Goal: Information Seeking & Learning: Learn about a topic

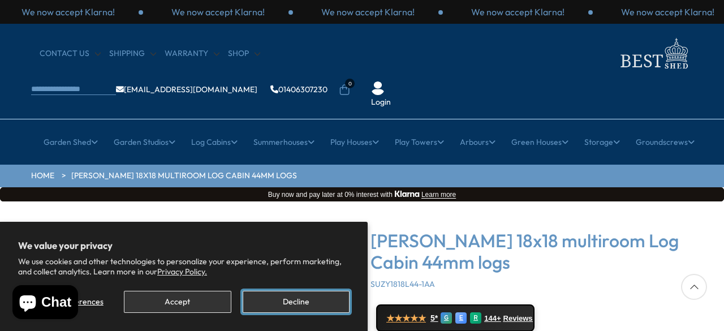
click at [320, 302] on button "Decline" at bounding box center [296, 302] width 107 height 22
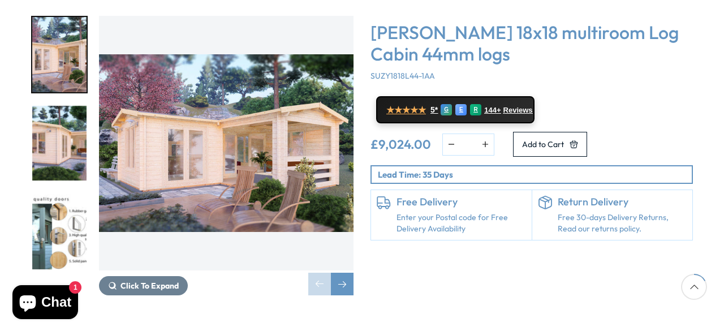
scroll to position [212, 0]
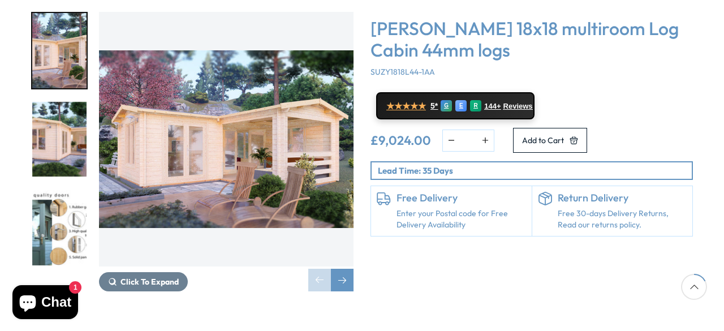
click at [335, 269] on div "Next slide" at bounding box center [342, 280] width 23 height 23
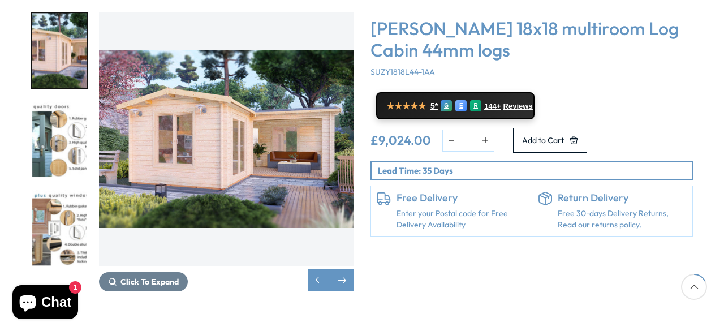
click at [346, 269] on div "Next slide" at bounding box center [342, 280] width 23 height 23
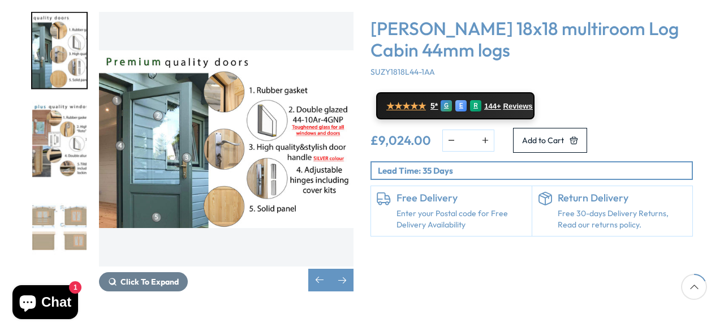
click at [343, 269] on div "Next slide" at bounding box center [342, 280] width 23 height 23
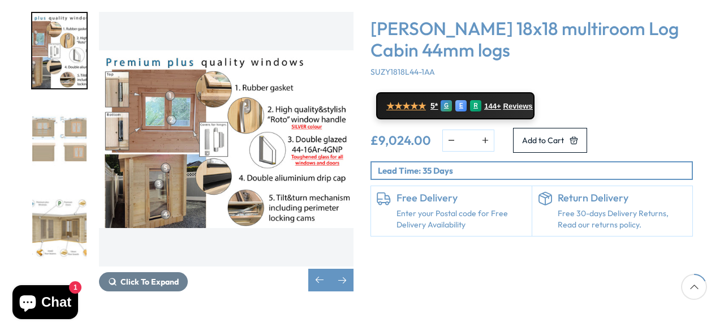
click at [346, 269] on div "Next slide" at bounding box center [342, 280] width 23 height 23
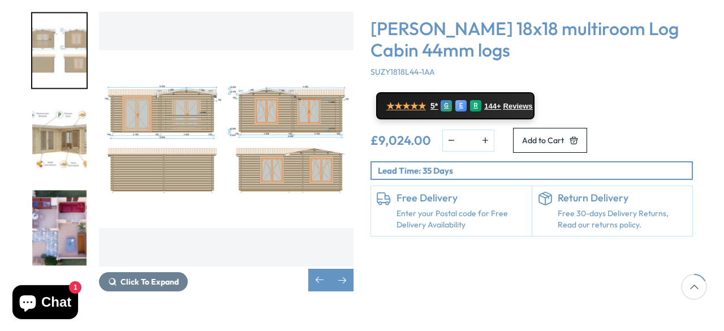
click at [345, 269] on div "Next slide" at bounding box center [342, 280] width 23 height 23
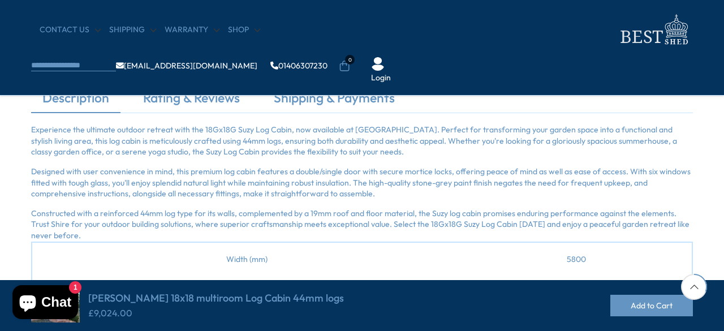
scroll to position [358, 0]
click at [242, 22] on nav "CONTACT US Shipping Warranty Shop [EMAIL_ADDRESS][DOMAIN_NAME] 01406307230 0 Lo…" at bounding box center [362, 47] width 662 height 72
click at [234, 31] on link "Shop" at bounding box center [244, 29] width 32 height 11
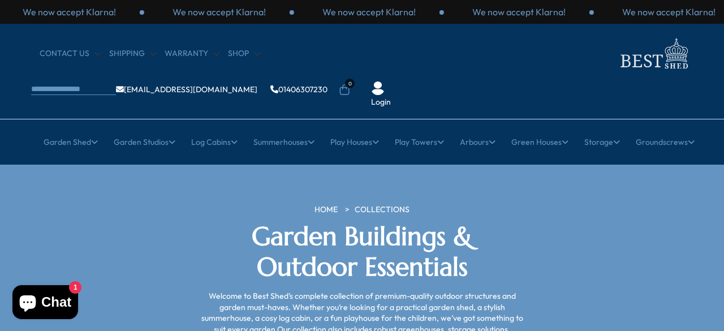
click at [225, 128] on link "Log Cabins" at bounding box center [214, 142] width 46 height 28
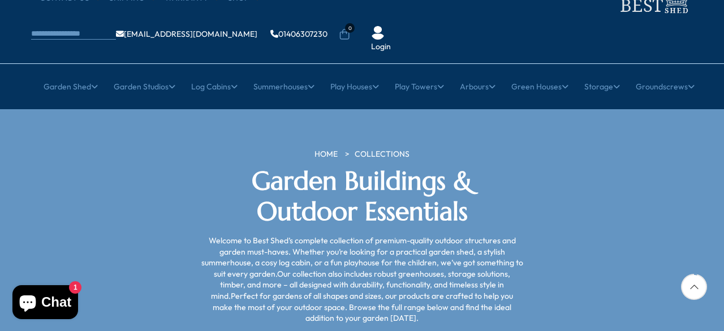
scroll to position [57, 0]
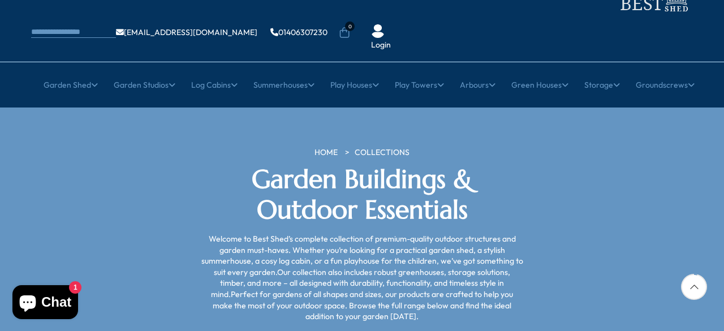
click at [122, 244] on link "Multi Room Cabins" at bounding box center [135, 254] width 69 height 20
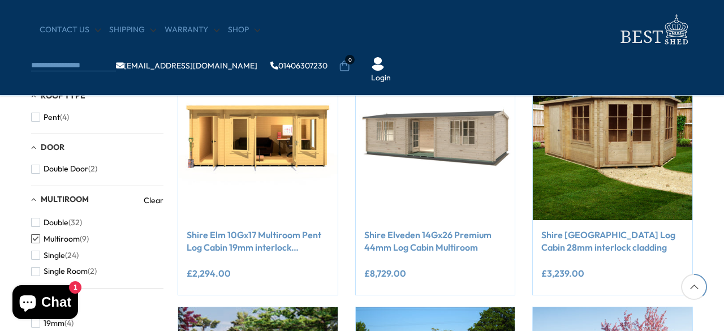
scroll to position [436, 0]
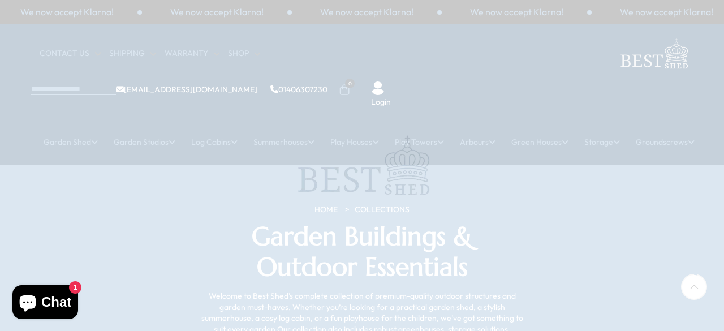
scroll to position [57, 0]
